Goal: Task Accomplishment & Management: Use online tool/utility

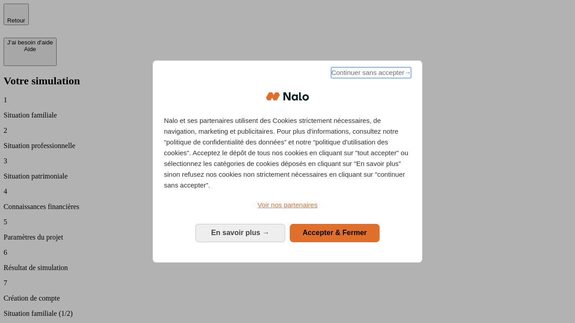
click at [370, 74] on span "Continuer sans accepter →" at bounding box center [371, 72] width 80 height 11
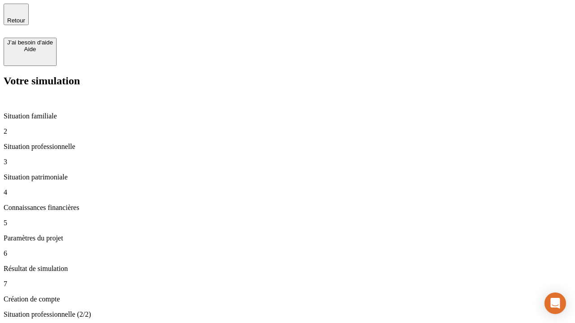
type input "30 000"
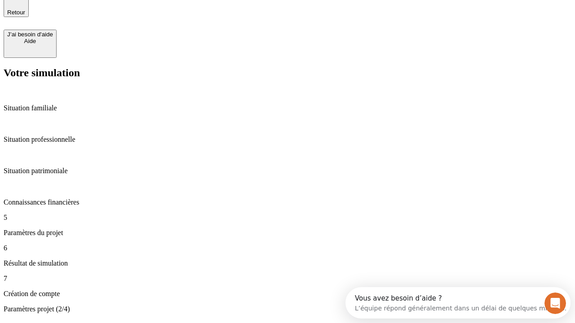
type input "25"
type input "1 000"
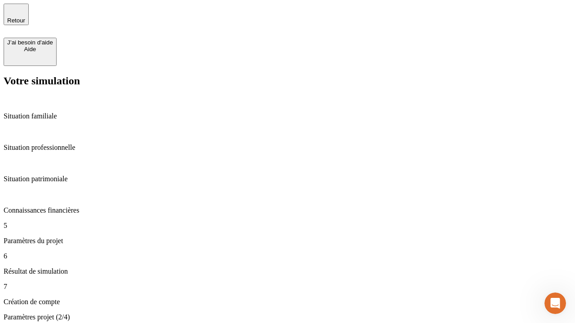
type input "640"
